Goal: Task Accomplishment & Management: Complete application form

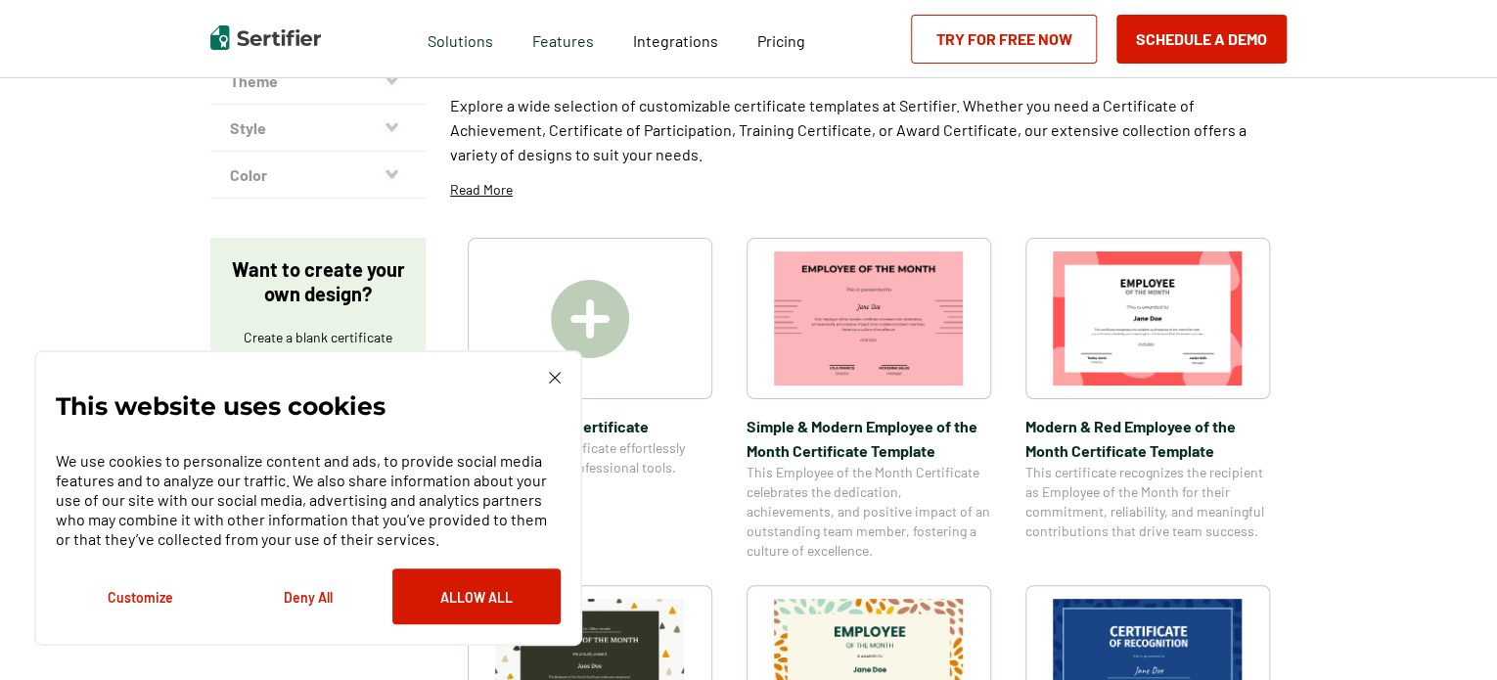
click at [552, 383] on img at bounding box center [555, 378] width 12 height 12
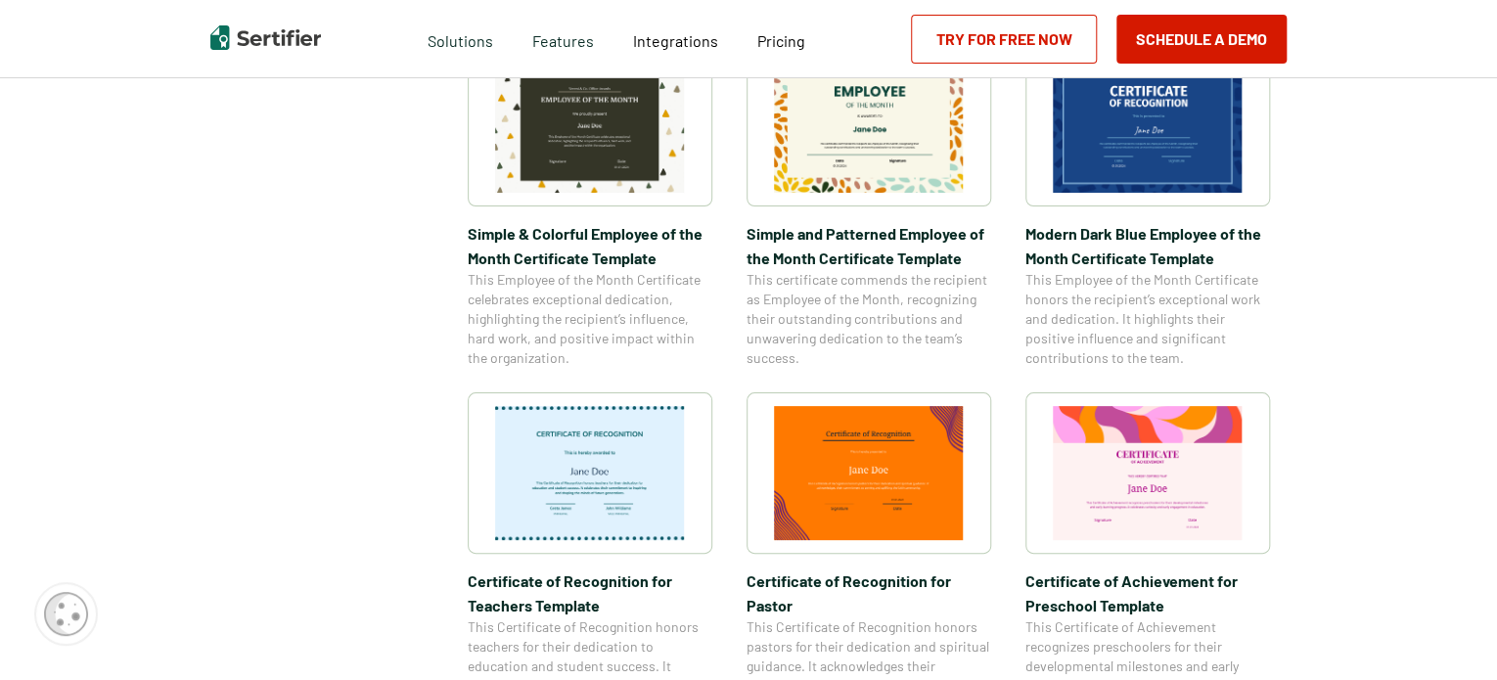
scroll to position [783, 0]
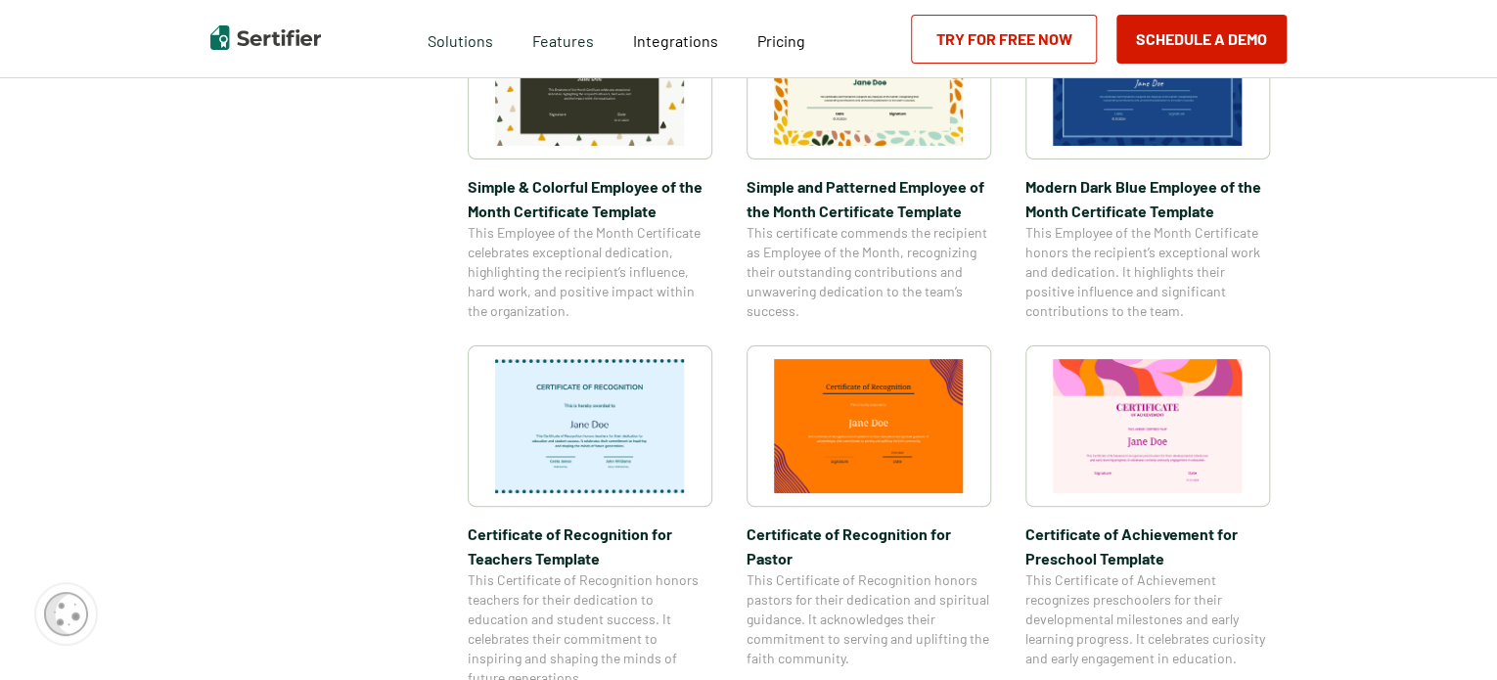
click at [1148, 445] on img at bounding box center [1148, 426] width 190 height 134
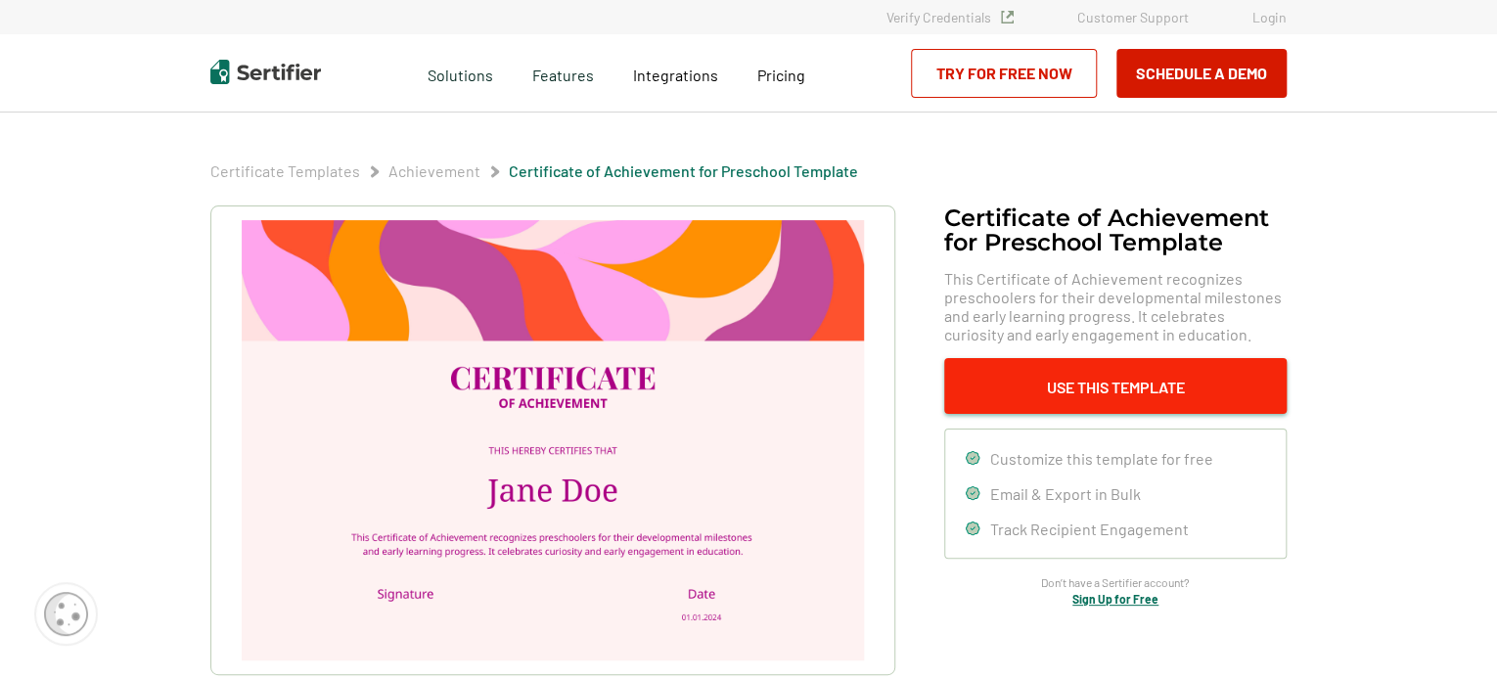
click at [1088, 373] on button "Use This Template" at bounding box center [1115, 386] width 343 height 56
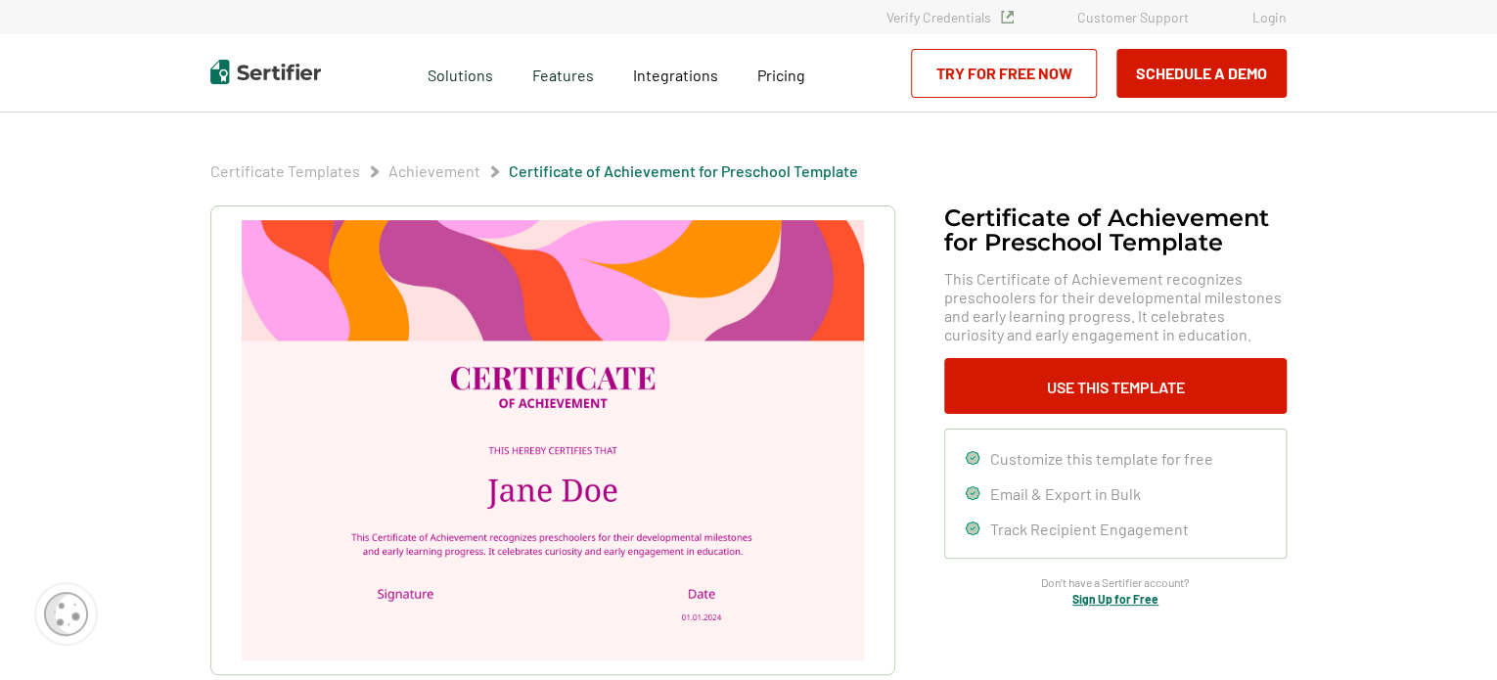
drag, startPoint x: 784, startPoint y: 40, endPoint x: 810, endPoint y: 50, distance: 28.2
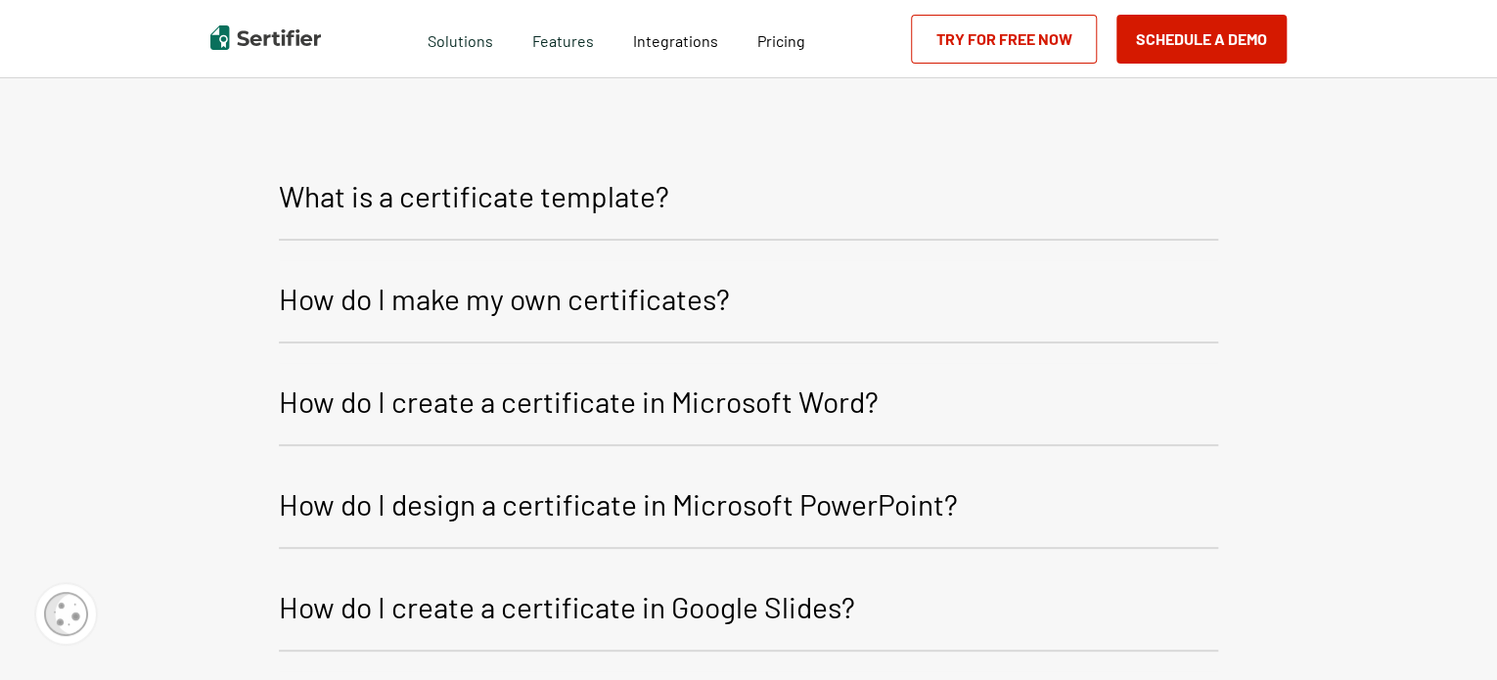
scroll to position [2333, 0]
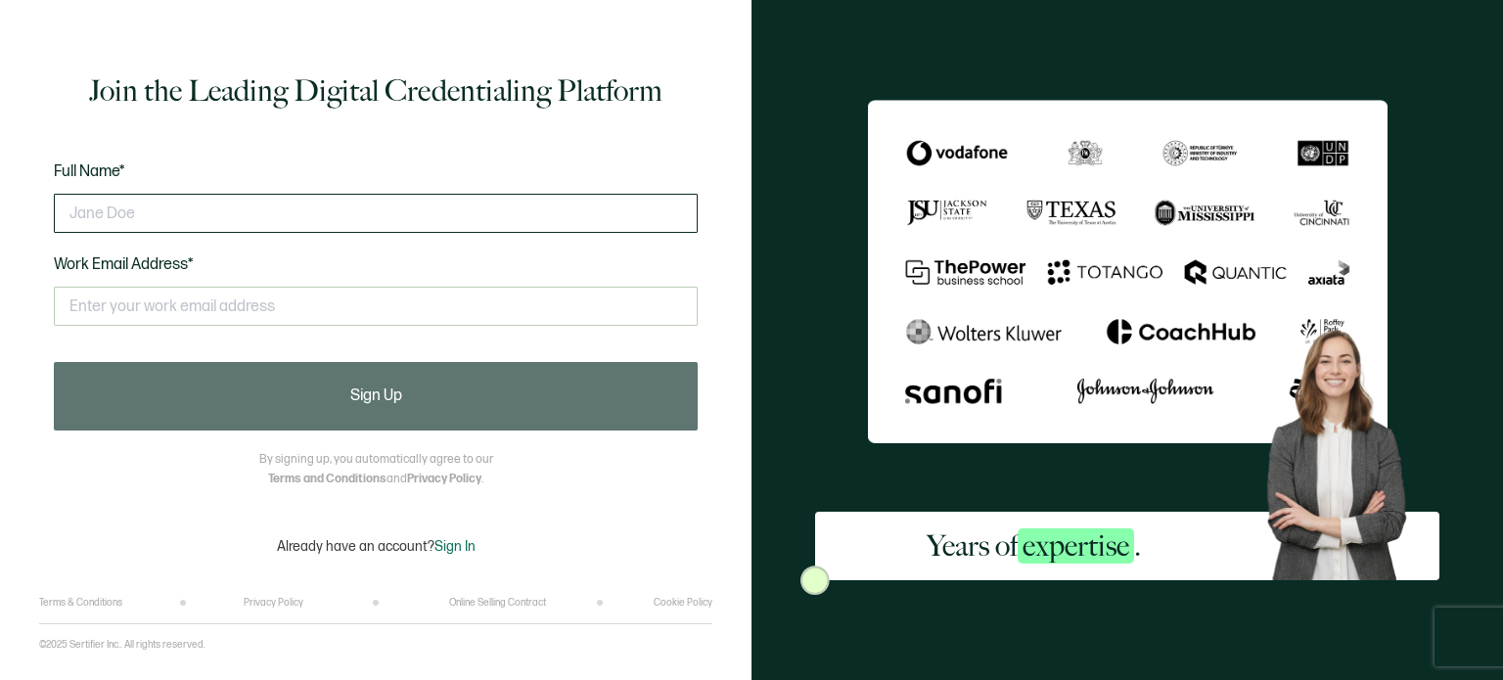
click at [178, 228] on input "text" at bounding box center [376, 213] width 644 height 39
type input "[PERSON_NAME]"
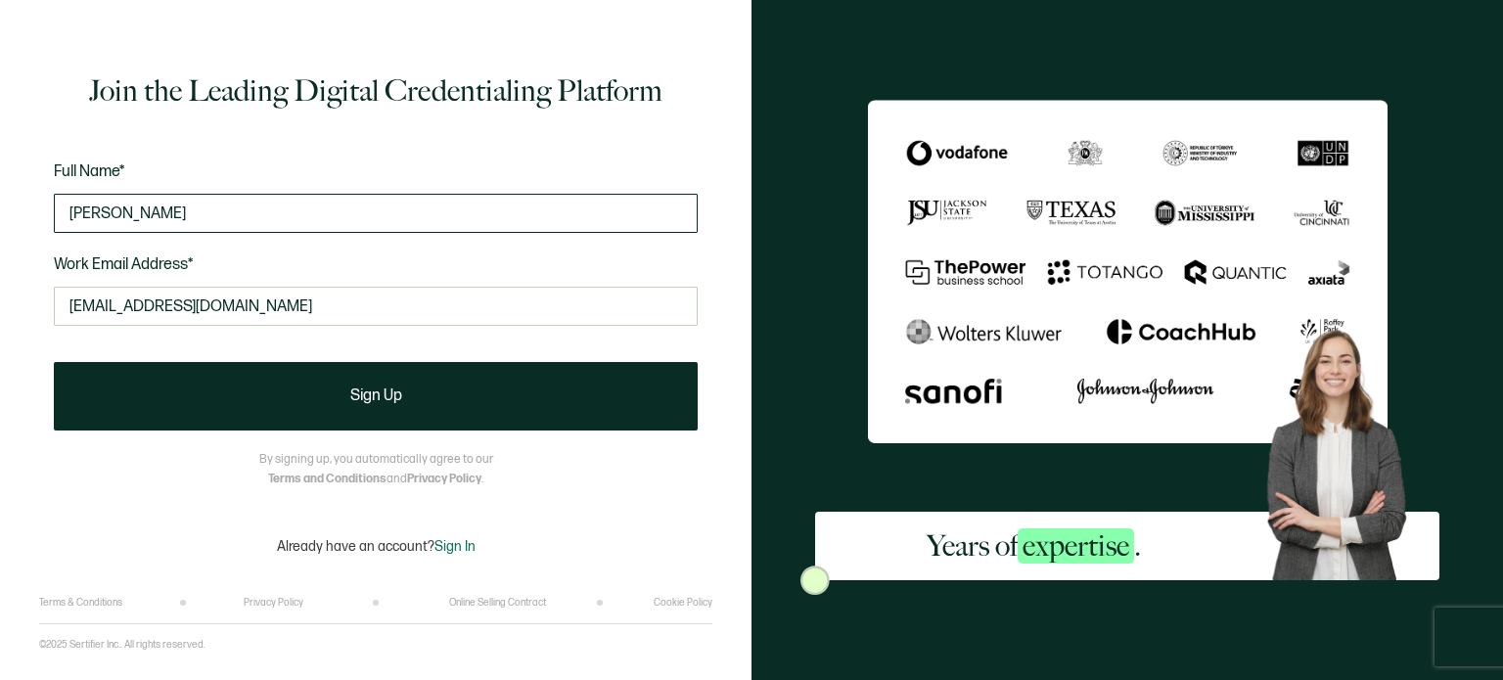
type input "[EMAIL_ADDRESS][DOMAIN_NAME]"
click at [54, 362] on button "Sign Up" at bounding box center [376, 396] width 644 height 69
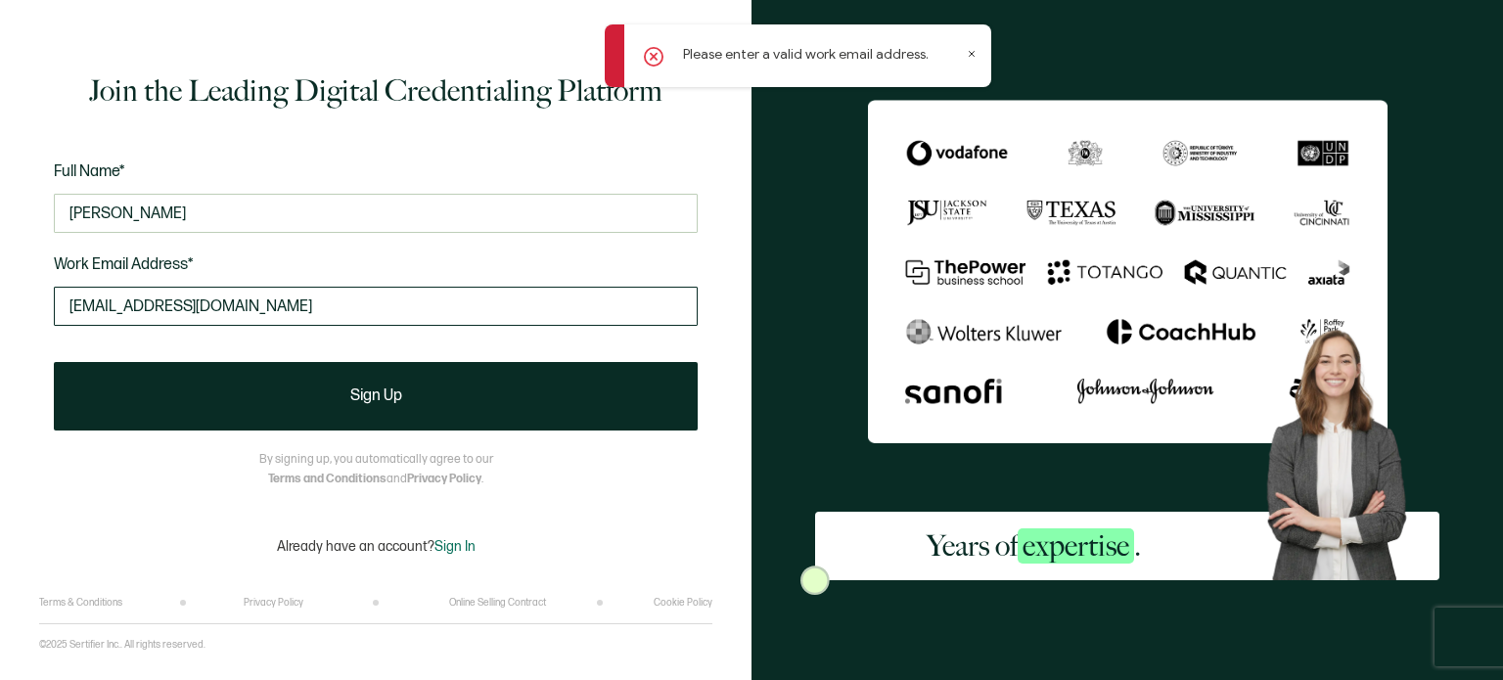
click at [71, 306] on input "[EMAIL_ADDRESS][DOMAIN_NAME]" at bounding box center [376, 306] width 644 height 39
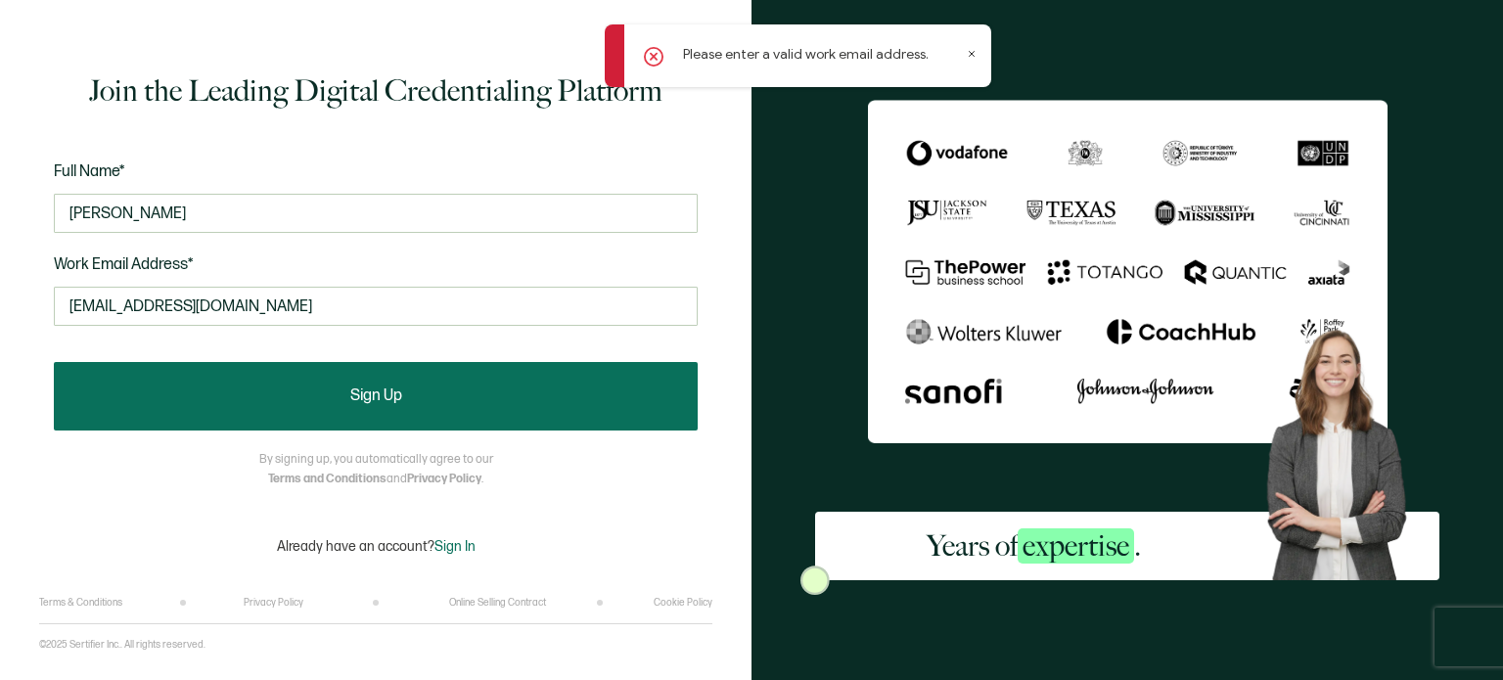
click at [243, 398] on button "Sign Up" at bounding box center [376, 396] width 644 height 69
